Goal: Task Accomplishment & Management: Use online tool/utility

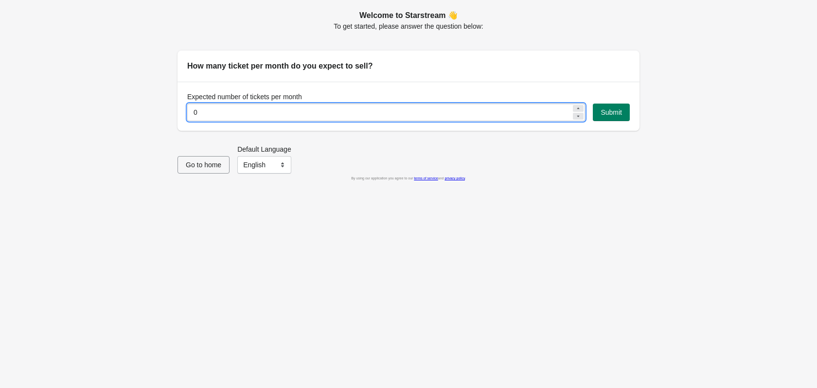
drag, startPoint x: 268, startPoint y: 112, endPoint x: 139, endPoint y: 113, distance: 129.8
click at [139, 113] on div "Welcome to Starstream 👋 To get started, please answer the question below: How m…" at bounding box center [408, 194] width 817 height 388
click at [382, 111] on input "0" at bounding box center [379, 112] width 384 height 17
type input "100"
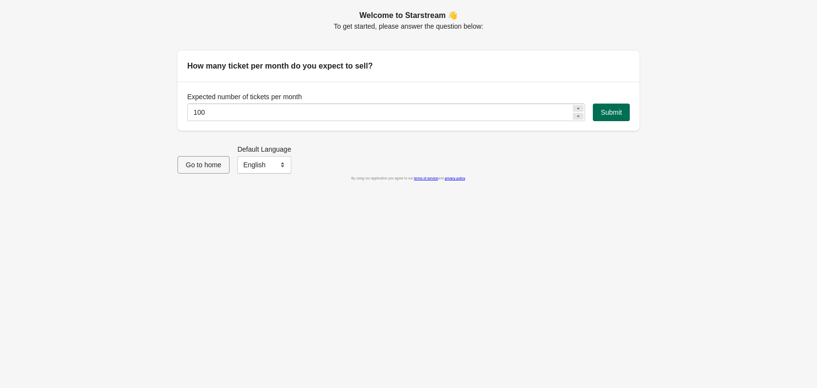
click at [606, 109] on span "Submit" at bounding box center [610, 112] width 21 height 8
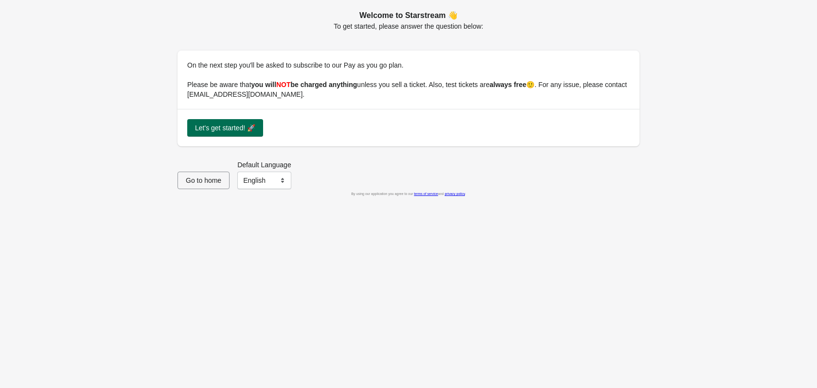
click at [238, 125] on span "Let's get started! 🚀" at bounding box center [225, 128] width 60 height 8
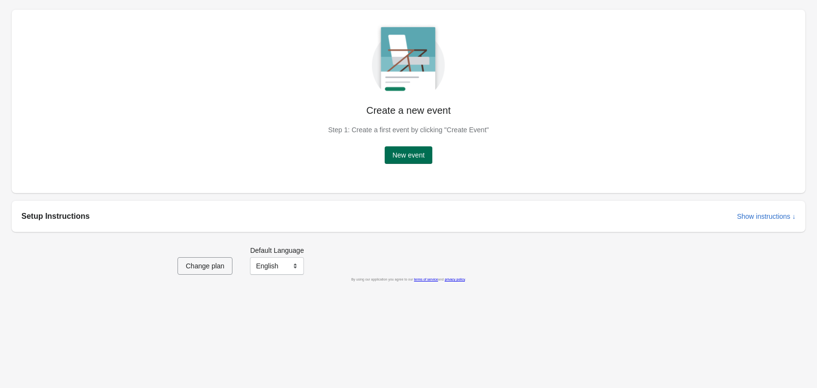
click at [401, 154] on span "New event" at bounding box center [408, 155] width 32 height 8
click at [405, 151] on span "New event" at bounding box center [408, 155] width 32 height 8
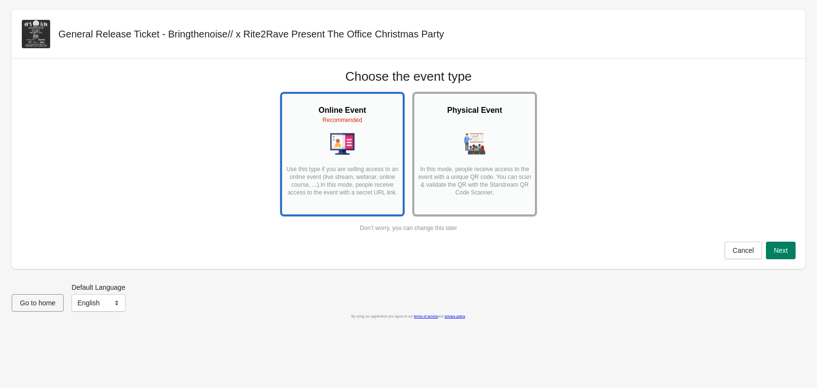
click at [460, 153] on div at bounding box center [474, 145] width 115 height 26
